Goal: Information Seeking & Learning: Learn about a topic

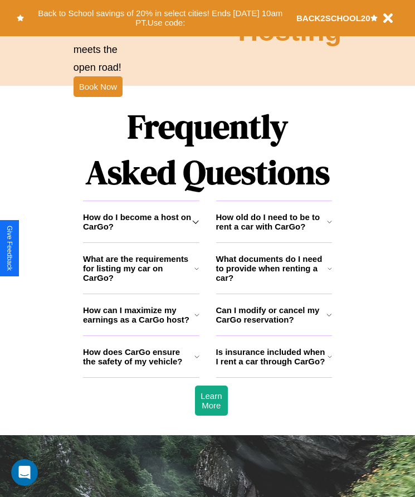
scroll to position [1452, 0]
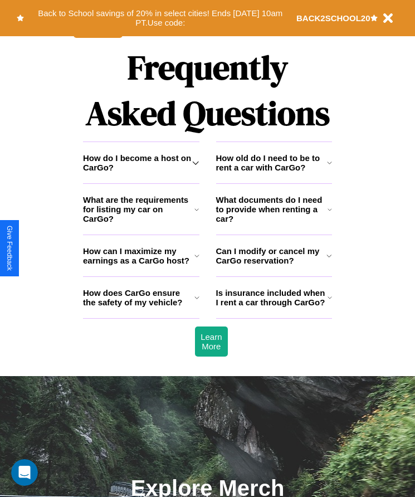
click at [273, 307] on h3 "Is insurance included when I rent a car through CarGo?" at bounding box center [271, 297] width 111 height 19
click at [197, 214] on icon at bounding box center [196, 209] width 4 height 9
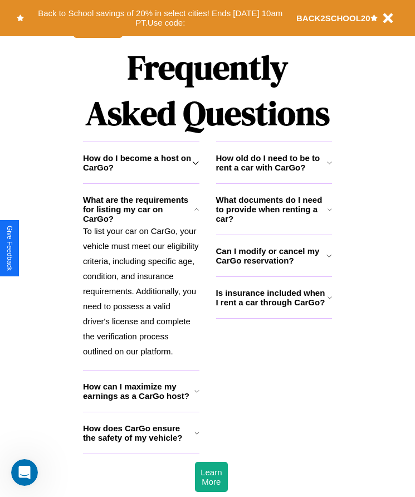
click at [141, 442] on h3 "How does CarGo ensure the safety of my vehicle?" at bounding box center [138, 432] width 111 height 19
click at [329, 167] on icon at bounding box center [329, 162] width 5 height 9
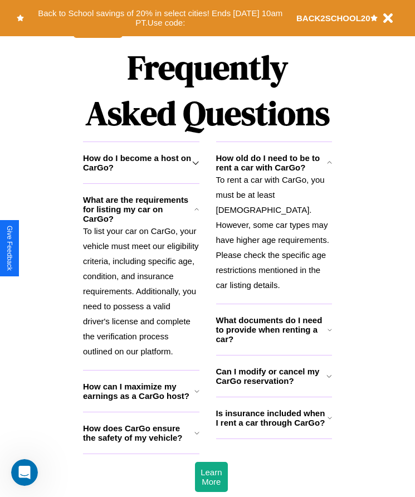
click at [141, 442] on h3 "How does CarGo ensure the safety of my vehicle?" at bounding box center [138, 432] width 111 height 19
click at [273, 379] on h3 "Can I modify or cancel my CarGo reservation?" at bounding box center [271, 375] width 111 height 19
